Goal: Task Accomplishment & Management: Complete application form

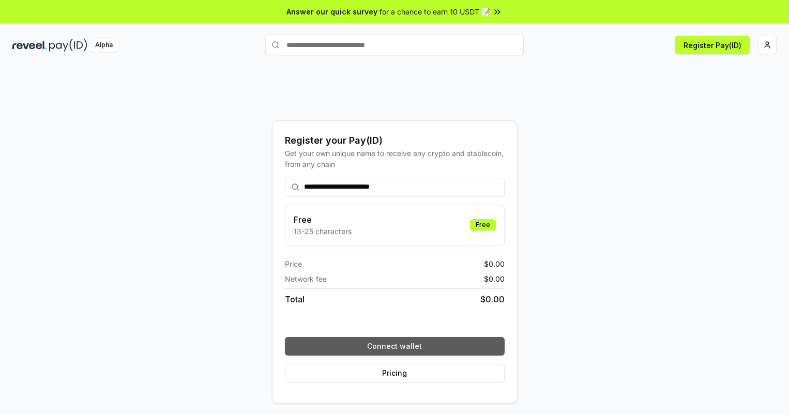
type input "**********"
click at [394, 346] on button "Connect wallet" at bounding box center [395, 346] width 220 height 19
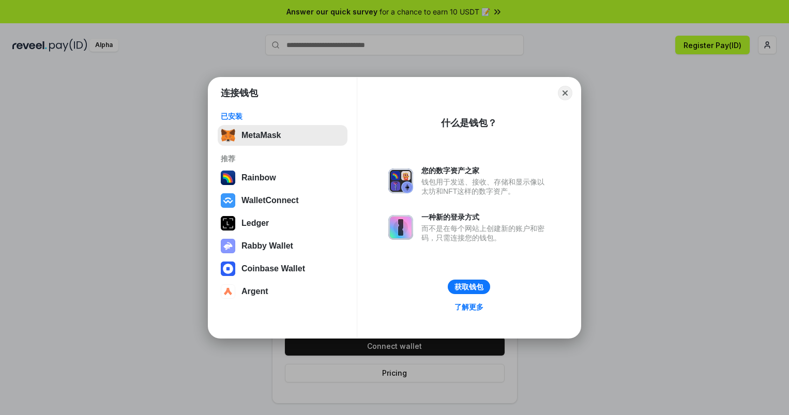
click at [282, 135] on button "MetaMask" at bounding box center [283, 135] width 130 height 21
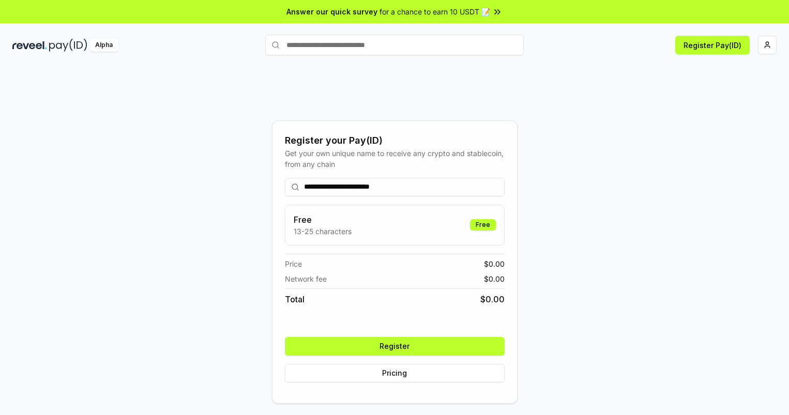
click at [394, 346] on button "Register" at bounding box center [395, 346] width 220 height 19
